Goal: Transaction & Acquisition: Obtain resource

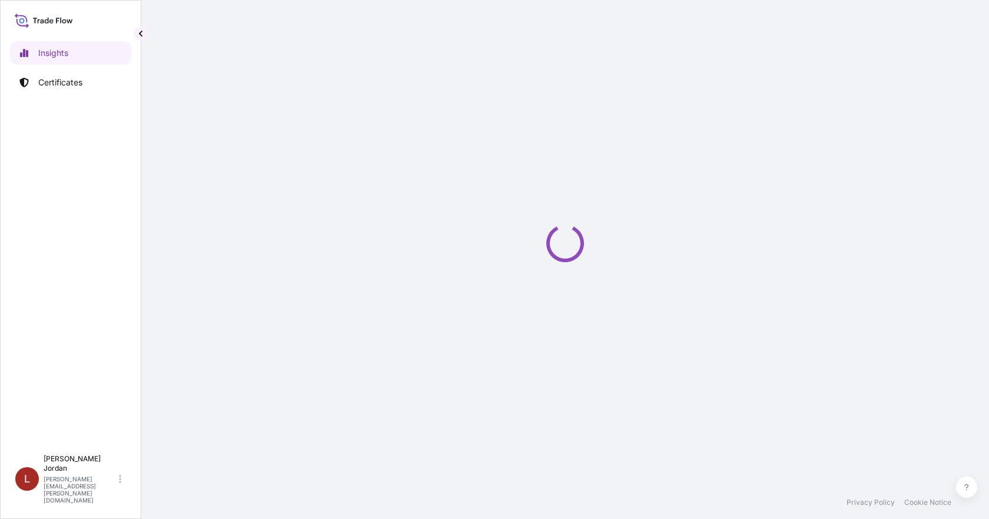
select select "2025"
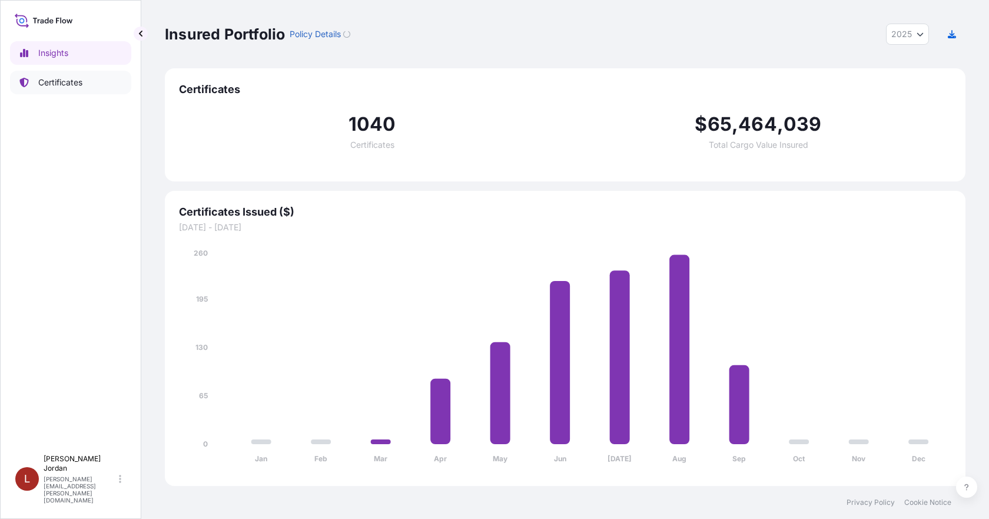
click at [60, 83] on p "Certificates" at bounding box center [60, 83] width 44 height 12
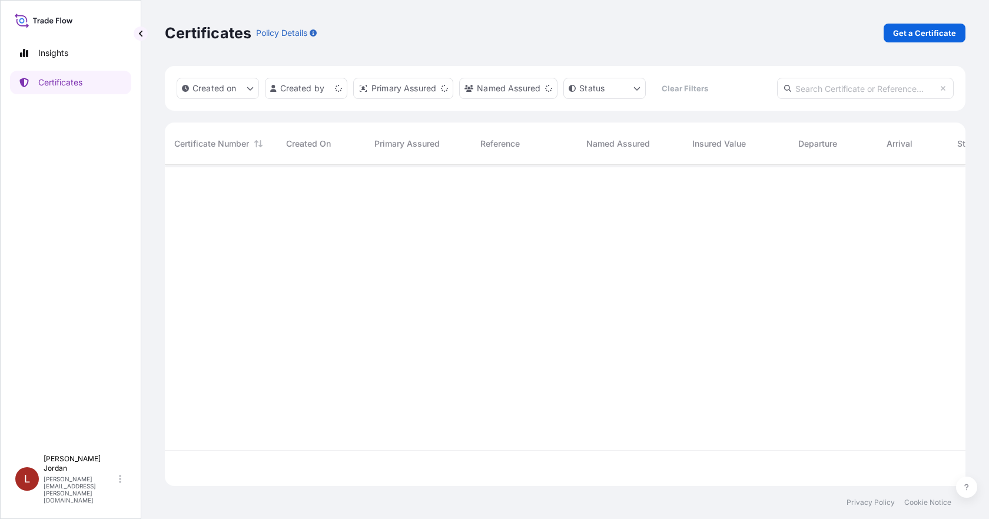
scroll to position [319, 792]
click at [909, 31] on p "Get a Certificate" at bounding box center [924, 33] width 63 height 12
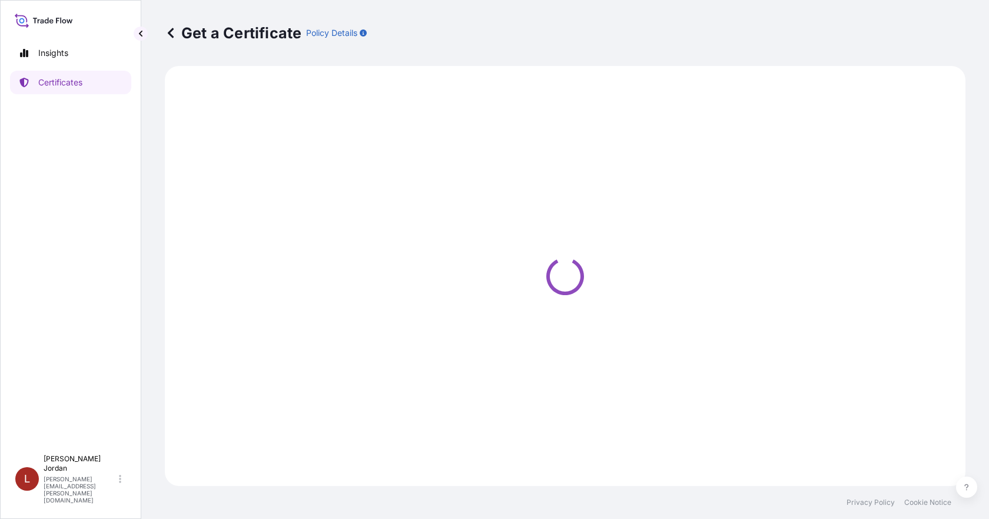
select select "Barge"
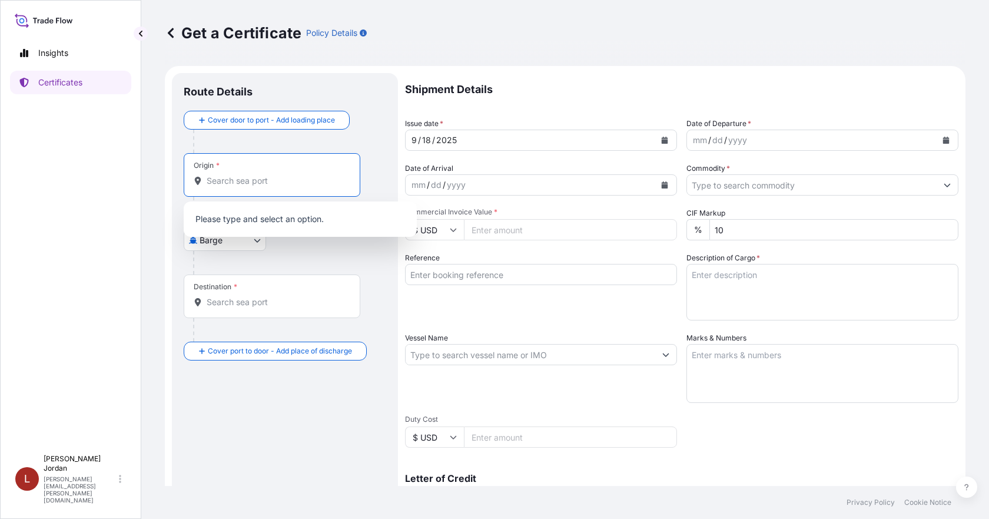
click at [273, 179] on input "Origin *" at bounding box center [276, 181] width 139 height 12
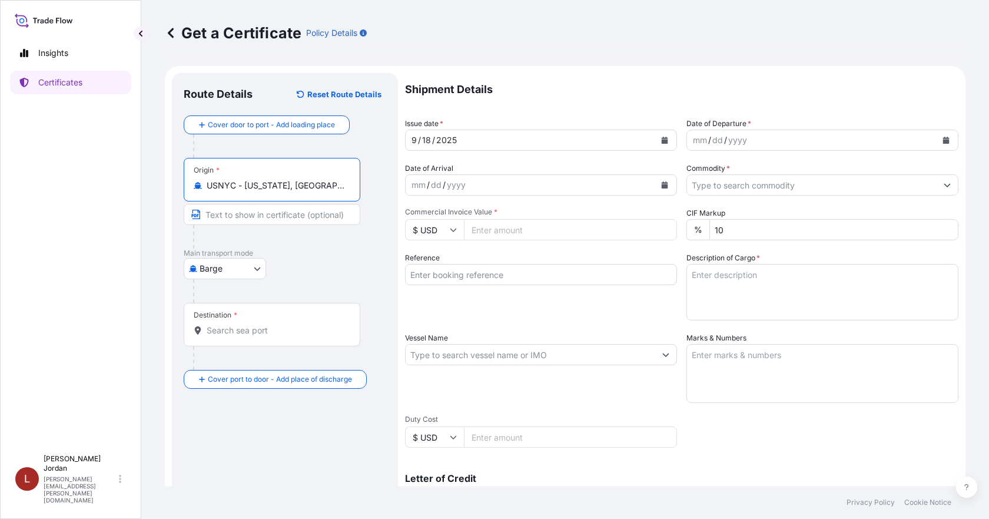
type input "USNYC - New York, United States"
click at [224, 318] on div "Destination *" at bounding box center [216, 314] width 44 height 9
click at [224, 324] on input "Destination *" at bounding box center [276, 330] width 139 height 12
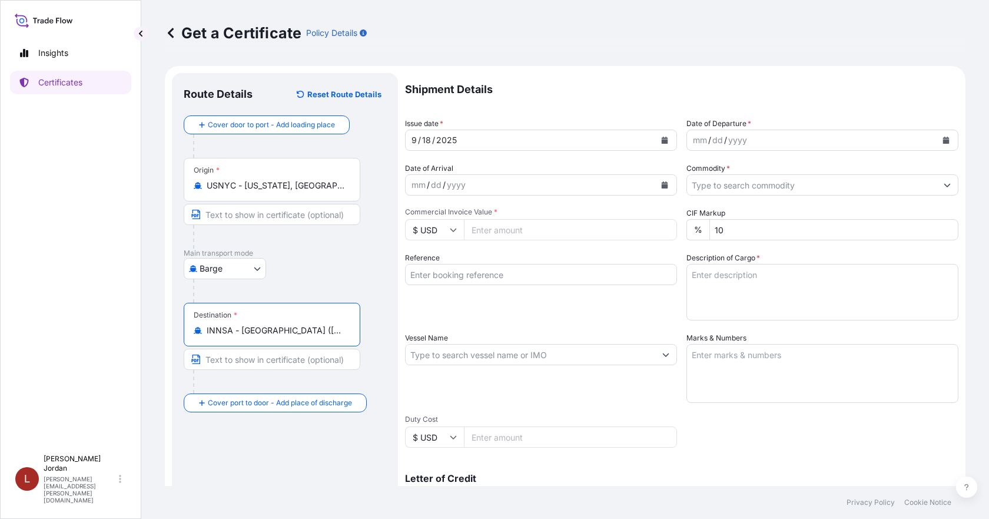
type input "INNSA - Nhava Sheva (Jawaharlal Nehru), India"
click at [943, 140] on icon "Calendar" at bounding box center [946, 140] width 6 height 7
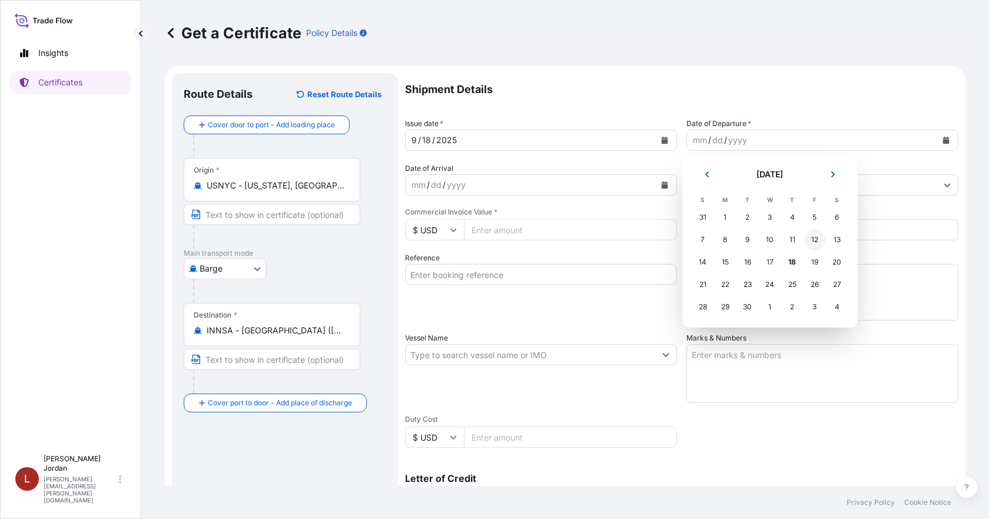
click at [813, 238] on div "12" at bounding box center [814, 239] width 21 height 21
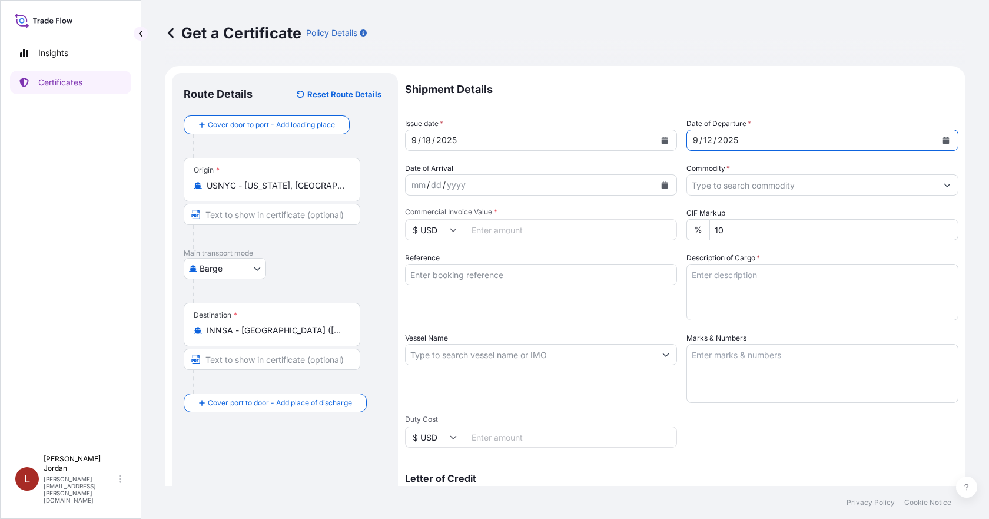
click at [855, 186] on input "Commodity *" at bounding box center [812, 184] width 250 height 21
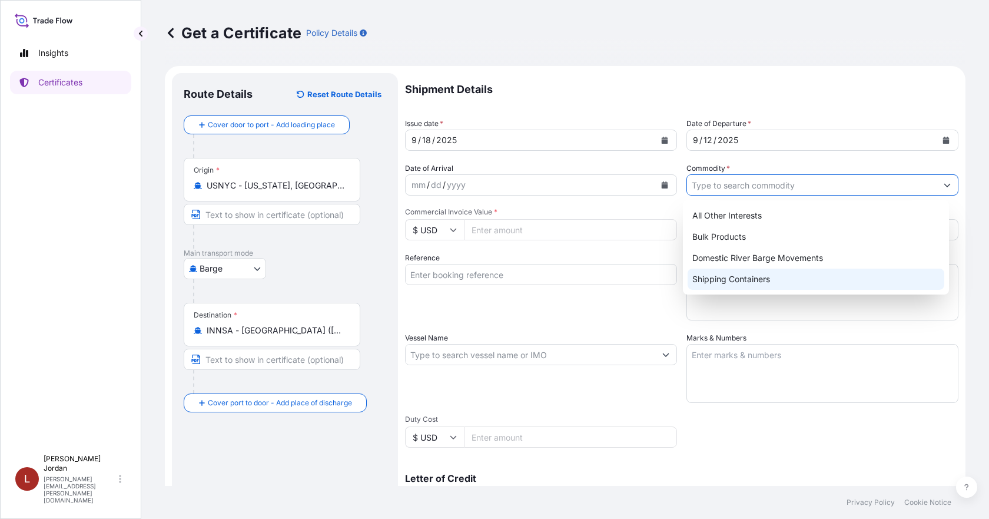
click at [744, 281] on div "Shipping Containers" at bounding box center [816, 279] width 257 height 21
type input "Shipping Containers"
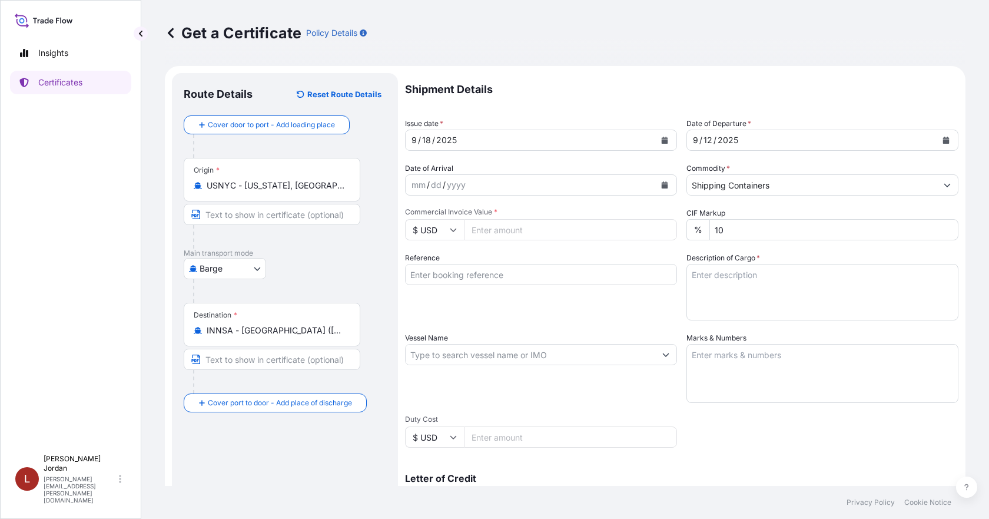
drag, startPoint x: 536, startPoint y: 236, endPoint x: 612, endPoint y: 243, distance: 76.8
click at [536, 236] on input "Commercial Invoice Value *" at bounding box center [570, 229] width 213 height 21
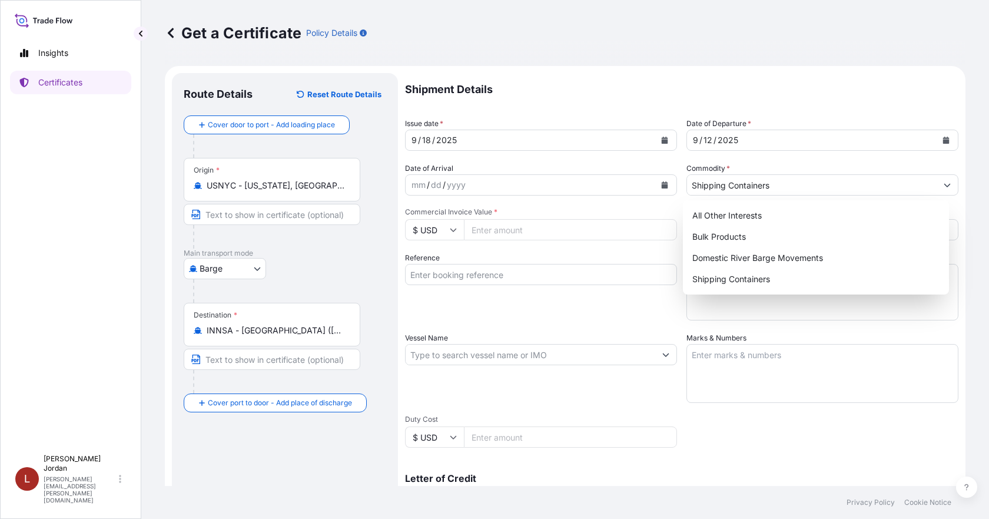
paste input "24750.00"
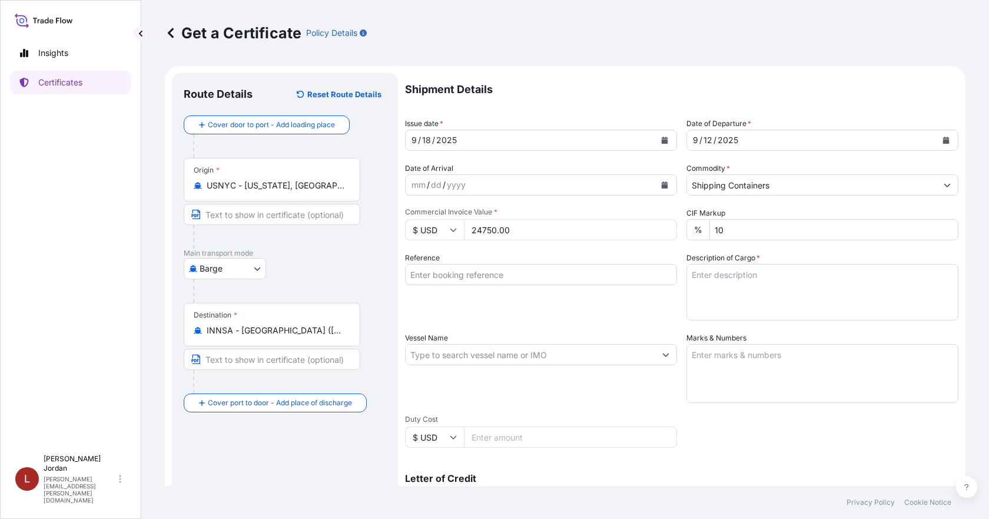
type input "24750.00"
click at [773, 289] on textarea "Description of Cargo *" at bounding box center [823, 292] width 272 height 57
paste textarea "75 DR R0Q6160991 SOLSPERSE™ M389 UN1866 RESIN SOLUTION 3, III, (24.00°C-CC) NAE…"
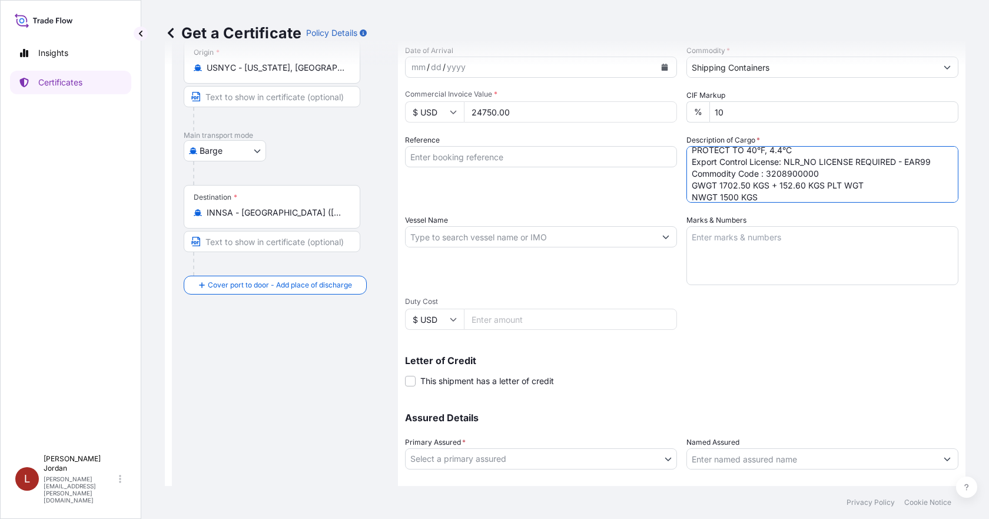
scroll to position [177, 0]
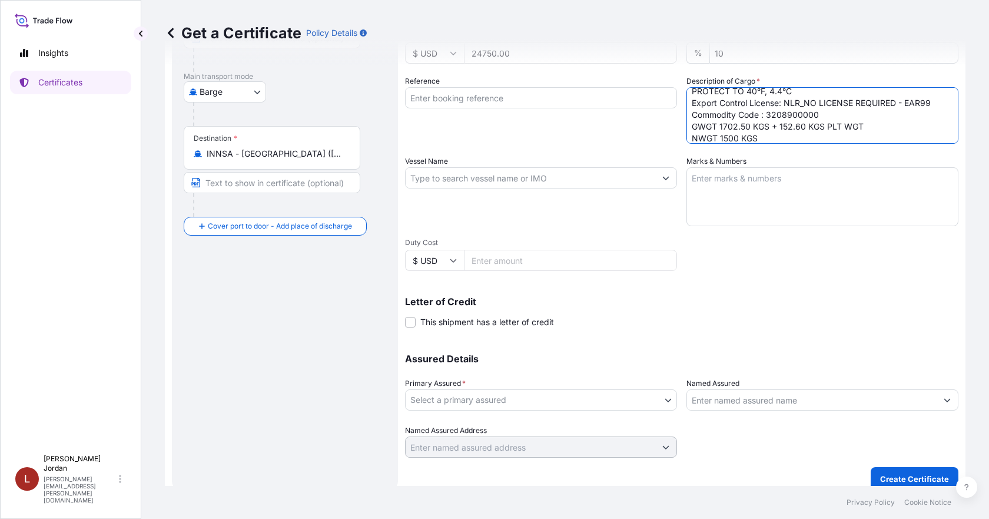
type textarea "75 DR R0Q6160991 SOLSPERSE™ M389 UN1866 RESIN SOLUTION 3, III, (24.00°C-CC) NAE…"
click at [577, 402] on body "Insights Certificates L Lanice Jordan lanice.jordan@shipuwl.com Get a Certifica…" at bounding box center [494, 259] width 989 height 519
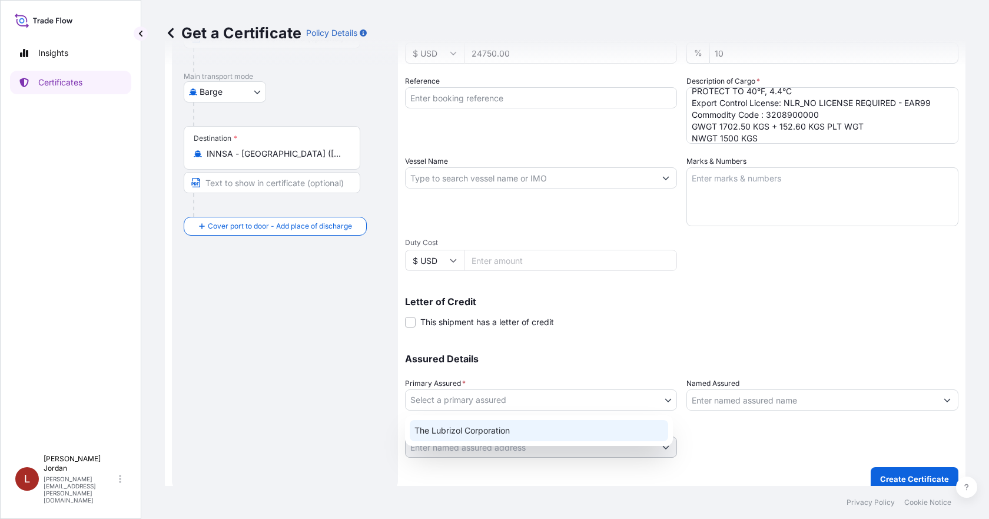
click at [537, 432] on div "The Lubrizol Corporation" at bounding box center [539, 430] width 259 height 21
select select "31566"
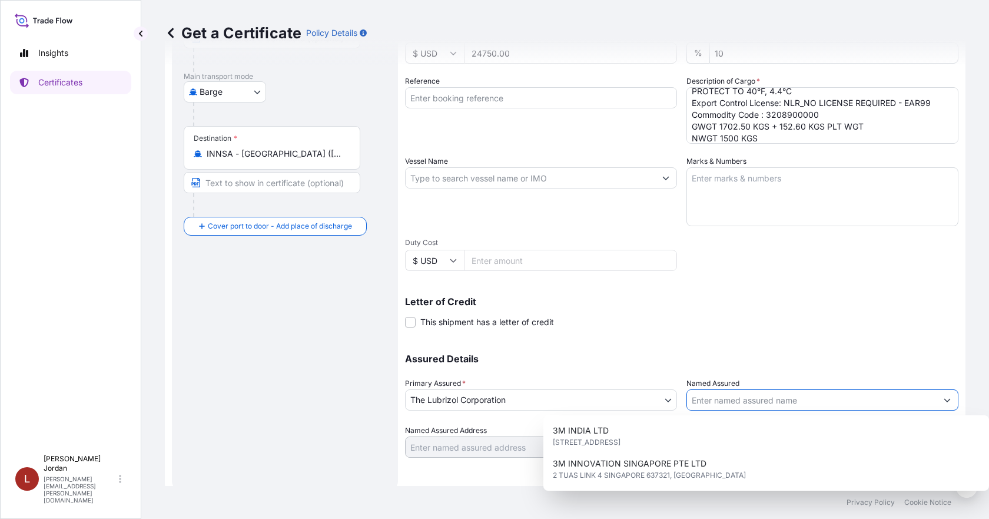
click at [723, 408] on input "Named Assured" at bounding box center [812, 399] width 250 height 21
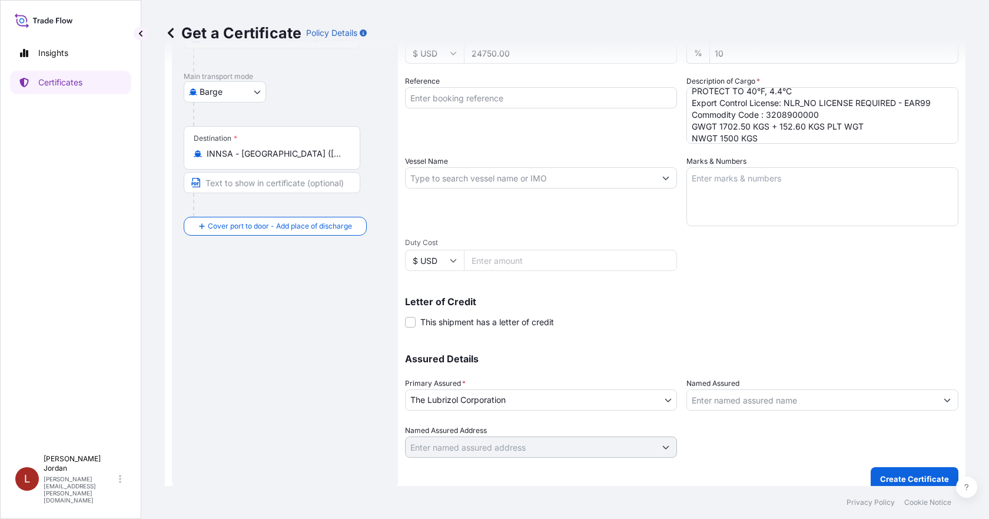
click at [491, 185] on input "Vessel Name" at bounding box center [531, 177] width 250 height 21
click at [483, 98] on input "Reference" at bounding box center [541, 97] width 272 height 21
paste input "80000109781"
type input "80000109781"
click at [548, 127] on div "Reference 80000109781" at bounding box center [541, 109] width 272 height 68
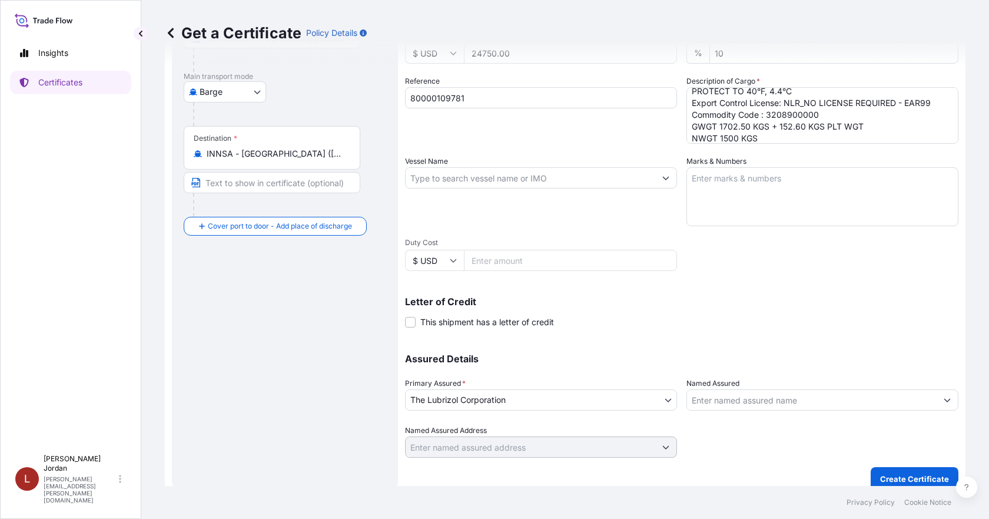
scroll to position [188, 0]
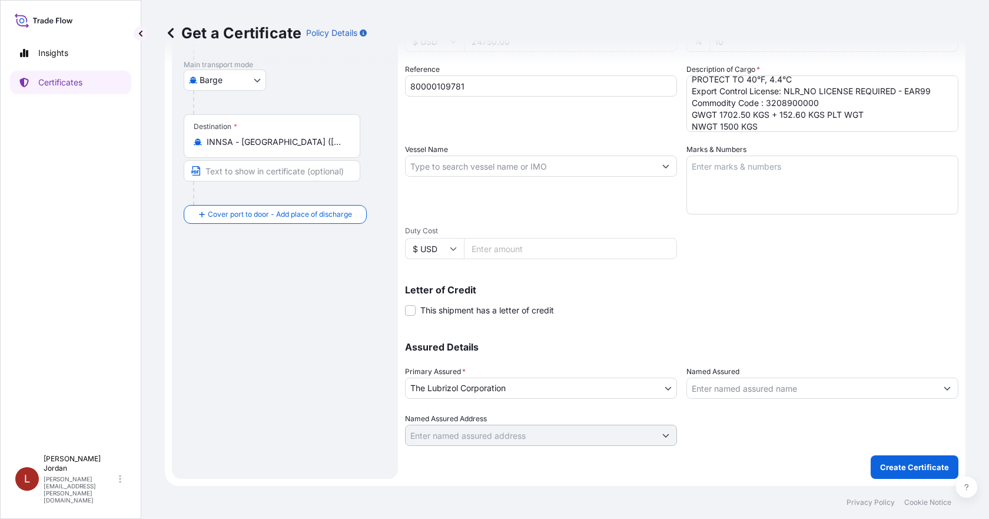
click at [746, 386] on input "Named Assured" at bounding box center [812, 387] width 250 height 21
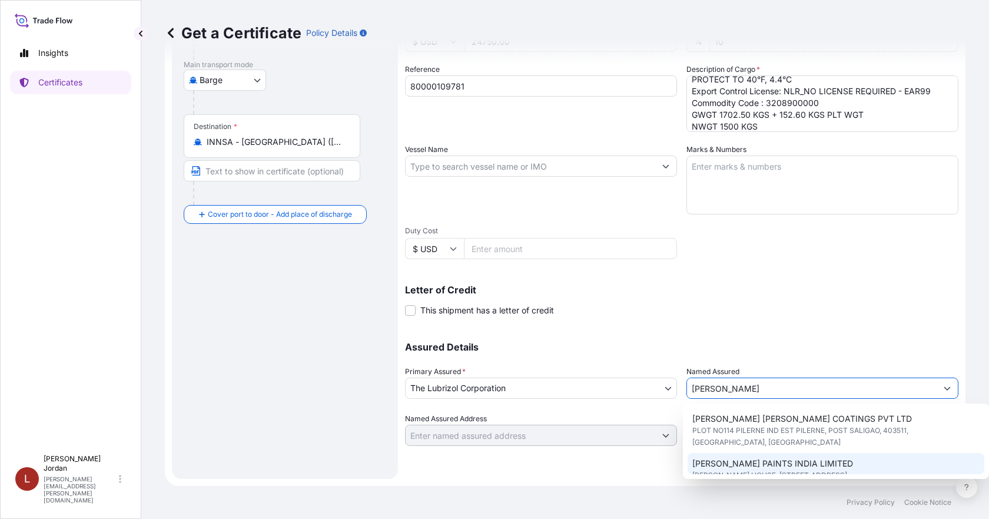
click at [780, 469] on span "BERGER HOUSE, 700017, 129 PARK STREET, KOLKATA, INDIA" at bounding box center [770, 475] width 155 height 12
type input "BERGER PAINTS INDIA LIMITED"
type input "BERGER HOUSE"
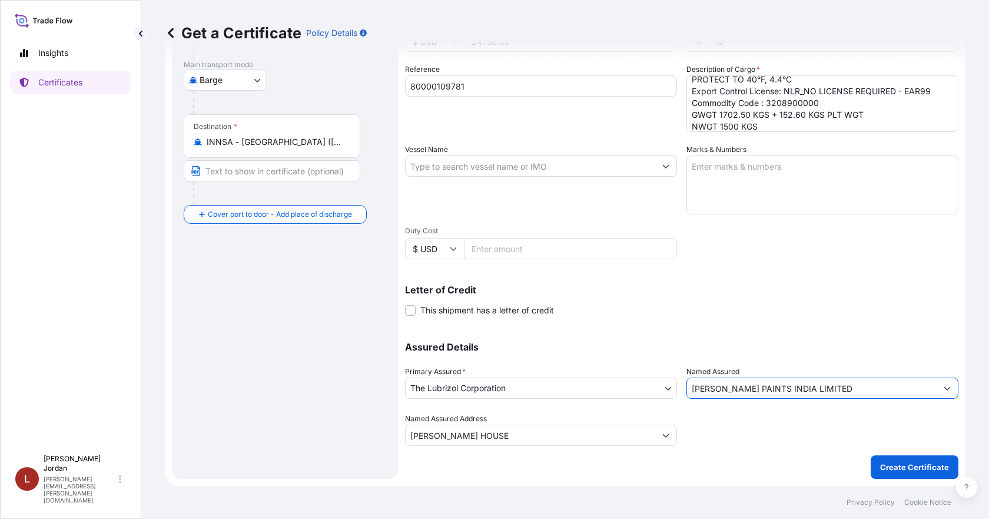
type input "BERGER PAINTS INDIA LIMITED"
click at [662, 432] on icon "Show suggestions" at bounding box center [665, 435] width 7 height 7
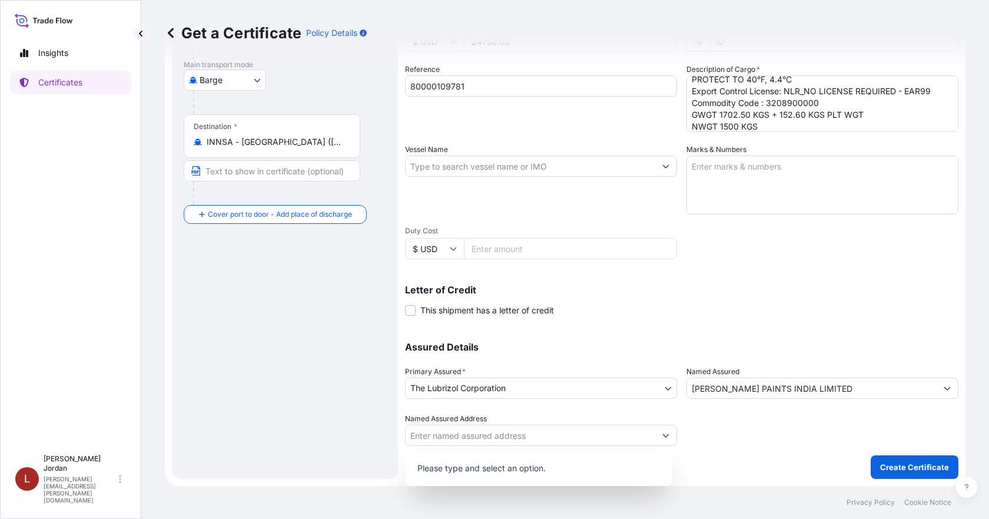
click at [749, 432] on div at bounding box center [823, 429] width 272 height 33
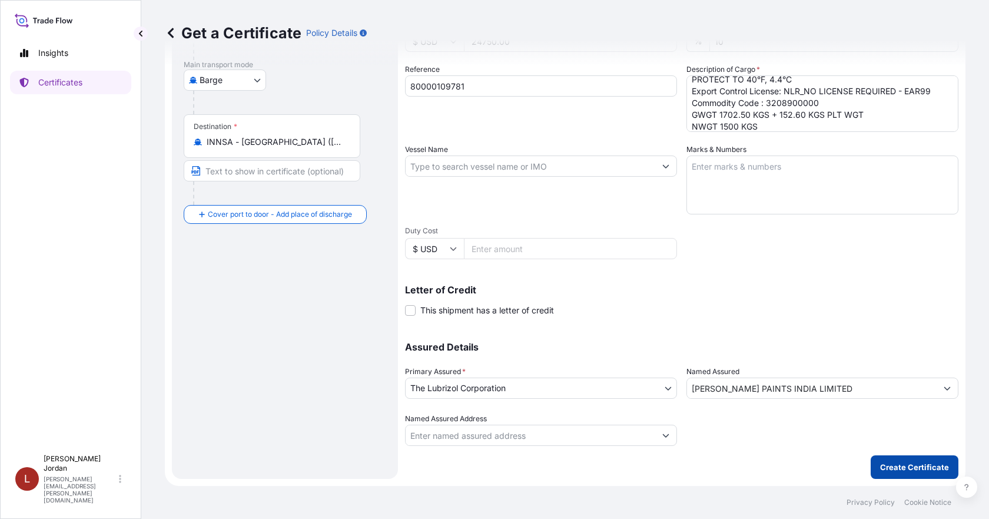
click at [880, 462] on p "Create Certificate" at bounding box center [914, 467] width 69 height 12
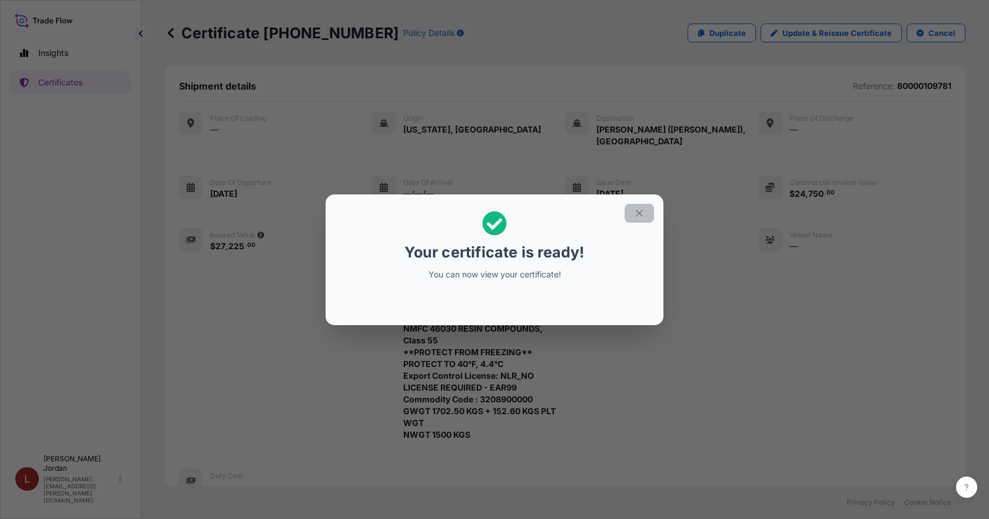
click at [650, 210] on button "button" at bounding box center [639, 213] width 29 height 19
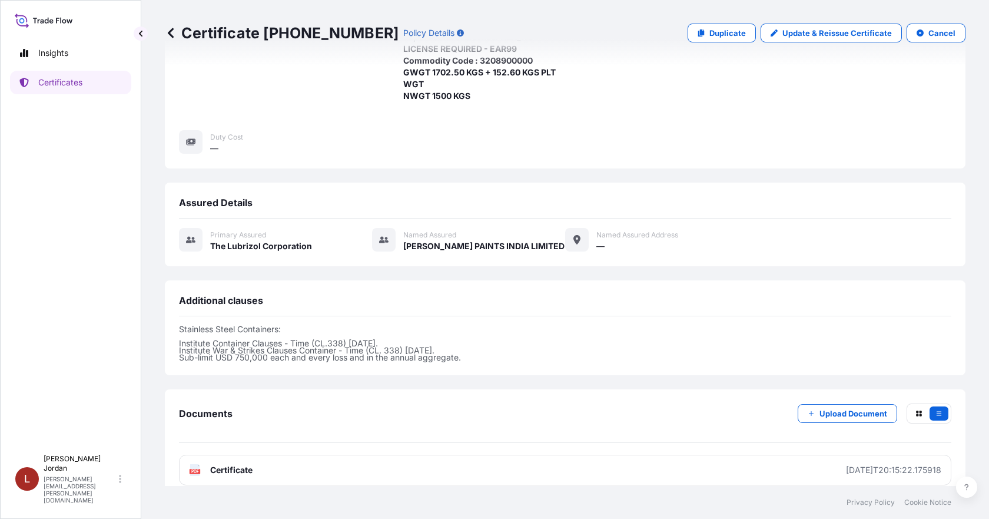
scroll to position [340, 0]
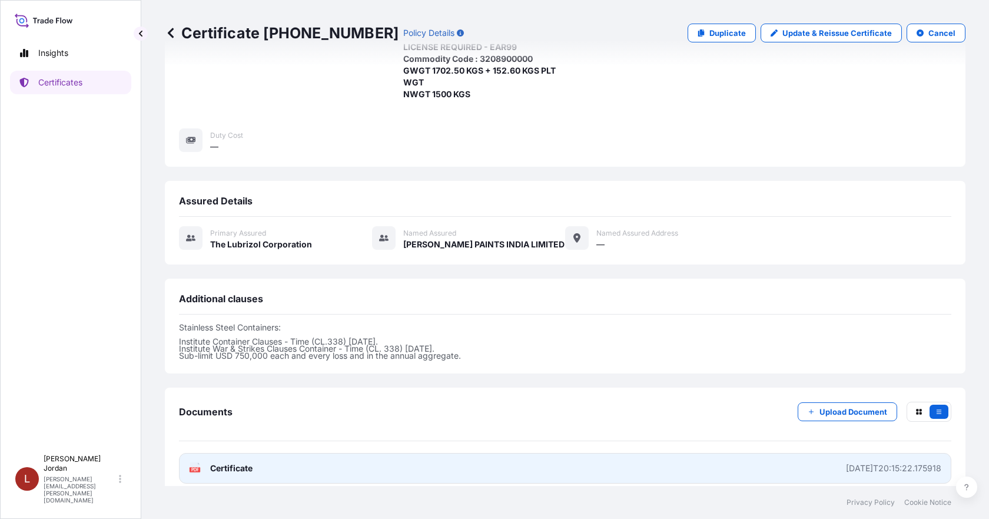
click at [472, 462] on link "PDF Certificate 2025-09-18T20:15:22.175918" at bounding box center [565, 468] width 773 height 31
